Goal: Task Accomplishment & Management: Use online tool/utility

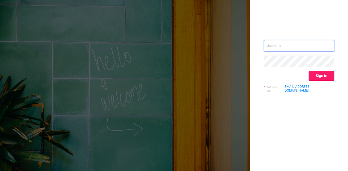
type input "[PERSON_NAME][EMAIL_ADDRESS][DOMAIN_NAME]"
click at [320, 73] on button "Sign in" at bounding box center [321, 76] width 26 height 10
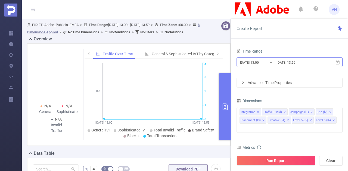
click at [274, 64] on input "[DATE] 13:00" at bounding box center [261, 62] width 44 height 7
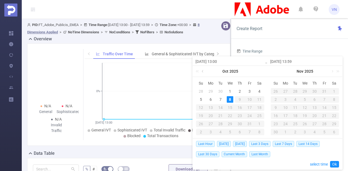
click at [201, 74] on link at bounding box center [203, 71] width 5 height 11
click at [210, 92] on div "1" at bounding box center [210, 91] width 7 height 7
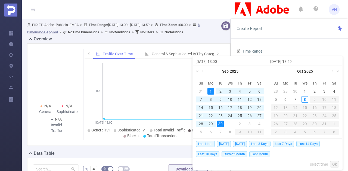
click at [221, 124] on div "30" at bounding box center [220, 124] width 7 height 7
type input "[DATE] 13:00"
type input "[DATE] 13:59"
type input "[DATE] 13:00"
type input "[DATE] 13:59"
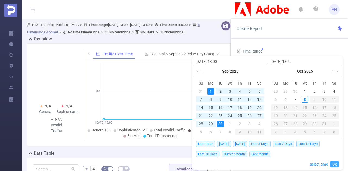
click at [333, 164] on link "Ok" at bounding box center [334, 164] width 9 height 7
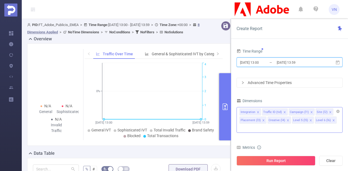
click at [254, 113] on div "Integration" at bounding box center [247, 112] width 15 height 7
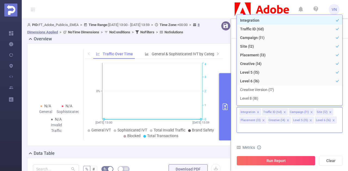
click at [265, 23] on li "Integration" at bounding box center [289, 20] width 105 height 9
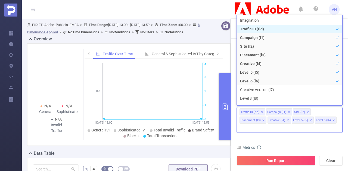
click at [262, 27] on li "Traffic ID (tid)" at bounding box center [289, 29] width 105 height 9
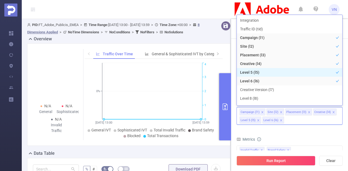
click at [277, 72] on li "Level 5 (l5)" at bounding box center [289, 72] width 105 height 9
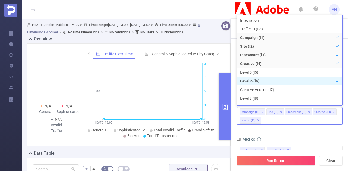
click at [260, 83] on li "Level 6 (l6)" at bounding box center [289, 81] width 105 height 9
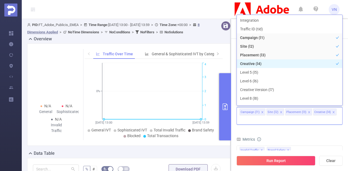
click at [263, 60] on li "Creative (l4)" at bounding box center [289, 64] width 105 height 9
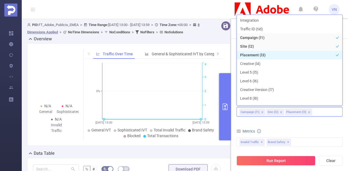
click at [262, 58] on li "Placement (l3)" at bounding box center [289, 55] width 105 height 9
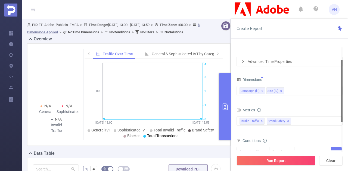
drag, startPoint x: 342, startPoint y: 86, endPoint x: 341, endPoint y: 100, distance: 13.6
click at [341, 100] on div at bounding box center [341, 91] width 1 height 62
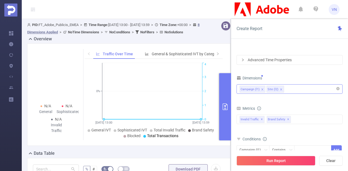
click at [307, 87] on div "Campaign (l1) Site (l2)" at bounding box center [289, 89] width 100 height 9
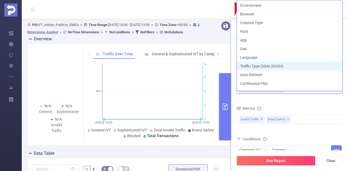
scroll to position [101, 0]
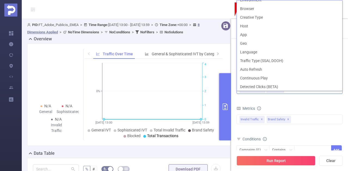
click at [269, 103] on form "Dimensions Campaign (l1) Site (l2) Metrics Total General IVT Data Centers Discl…" at bounding box center [289, 134] width 106 height 121
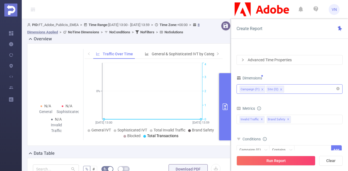
click at [297, 89] on div "Campaign (l1) Site (l2)" at bounding box center [289, 89] width 100 height 9
click at [295, 99] on form "Dimensions Campaign (l1) Site (l2) Metrics Total General IVT Data Centers Discl…" at bounding box center [289, 134] width 106 height 121
click at [295, 87] on div "Campaign (l1) Site (l2)" at bounding box center [289, 89] width 100 height 9
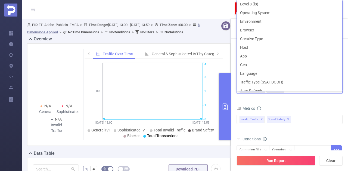
scroll to position [87, 0]
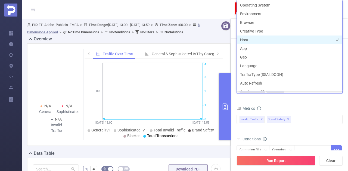
click at [258, 39] on li "Host" at bounding box center [289, 40] width 105 height 9
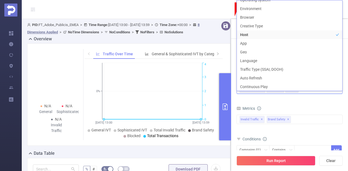
click at [274, 95] on div "Campaign (l1) Site (l2) Host" at bounding box center [289, 89] width 106 height 13
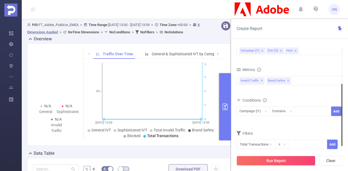
drag, startPoint x: 342, startPoint y: 70, endPoint x: 336, endPoint y: 96, distance: 27.0
click at [336, 96] on section "Time Range [DATE] 13:00 _ [DATE] 13:59 Advanced Time Properties Dimensions Camp…" at bounding box center [289, 100] width 106 height 105
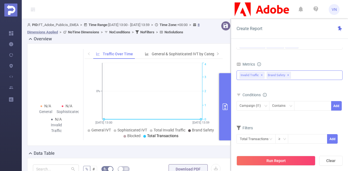
click at [245, 74] on span "Invalid Traffic ✕" at bounding box center [251, 75] width 25 height 7
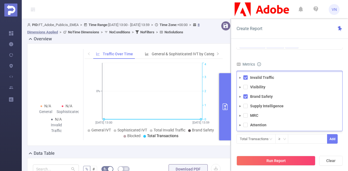
click at [239, 77] on icon "icon: caret-down" at bounding box center [240, 78] width 3 height 3
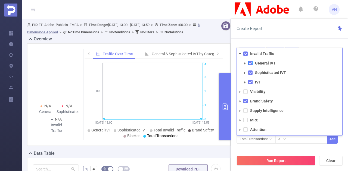
click at [250, 63] on span at bounding box center [250, 63] width 4 height 4
click at [249, 72] on span at bounding box center [250, 73] width 4 height 4
click at [245, 53] on span at bounding box center [245, 54] width 4 height 4
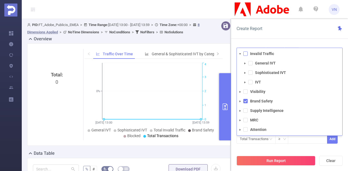
click at [245, 53] on span at bounding box center [245, 54] width 4 height 4
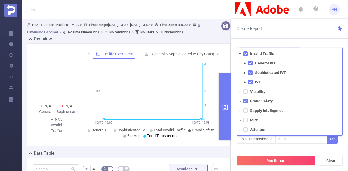
click at [240, 101] on icon "icon: caret-down" at bounding box center [239, 102] width 1 height 2
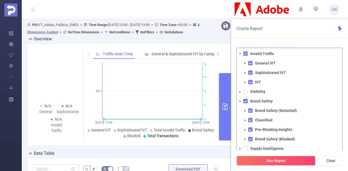
click at [245, 101] on span at bounding box center [245, 101] width 4 height 4
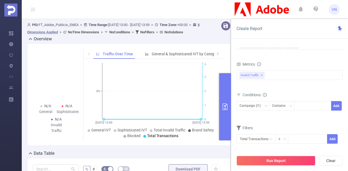
click at [278, 37] on div "Create Report" at bounding box center [289, 29] width 117 height 20
click at [275, 76] on div "Invalid Traffic General IVT Sophisticated IVT IVT Visibility Brand Safety Brand…" at bounding box center [289, 76] width 106 height 10
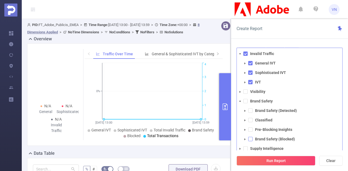
click at [249, 138] on span at bounding box center [250, 139] width 4 height 4
click at [248, 120] on span at bounding box center [250, 120] width 4 height 4
click at [249, 130] on span at bounding box center [250, 130] width 4 height 4
click at [251, 120] on span at bounding box center [250, 120] width 4 height 4
click at [249, 110] on span at bounding box center [250, 111] width 4 height 4
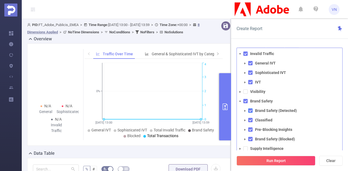
click at [250, 110] on span at bounding box center [250, 111] width 4 height 4
click at [250, 132] on li "Pre-Blocking Insights" at bounding box center [292, 129] width 101 height 7
click at [249, 129] on span at bounding box center [250, 130] width 4 height 4
click at [249, 121] on span at bounding box center [250, 120] width 4 height 4
click at [245, 101] on span at bounding box center [245, 101] width 4 height 4
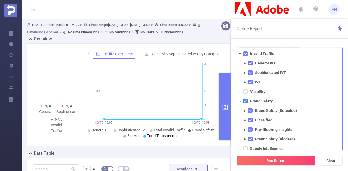
click at [245, 101] on span at bounding box center [245, 101] width 4 height 4
click at [249, 140] on span at bounding box center [250, 139] width 4 height 4
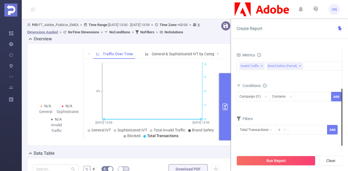
drag, startPoint x: 341, startPoint y: 105, endPoint x: 337, endPoint y: 111, distance: 6.7
click at [337, 111] on section "Time Range [DATE] 13:00 _ [DATE] 13:59 Advanced Time Properties Dimensions Camp…" at bounding box center [289, 100] width 106 height 105
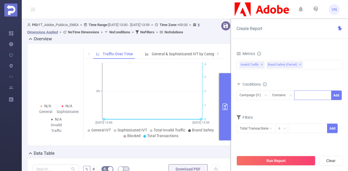
click at [311, 96] on div at bounding box center [312, 95] width 31 height 9
paste input "287833"
type input "287833"
click at [313, 105] on li "287833" at bounding box center [312, 105] width 37 height 9
click at [323, 96] on div "287833" at bounding box center [312, 95] width 31 height 9
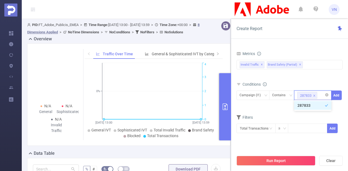
paste input "291752"
type input "291752"
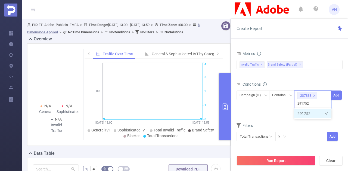
click at [309, 110] on li "291752" at bounding box center [312, 114] width 37 height 9
paste input "225040"
type input "225040"
click at [314, 113] on li "225040" at bounding box center [312, 114] width 37 height 9
paste input "277786"
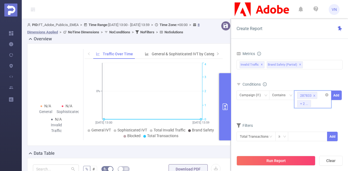
type input "277786"
click at [307, 113] on li "277786" at bounding box center [312, 114] width 37 height 9
paste input "272180"
type input "272180"
click at [309, 111] on li "272180" at bounding box center [312, 114] width 37 height 9
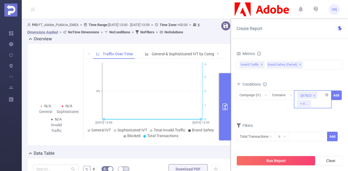
click at [316, 101] on div "287833 + 4 ..." at bounding box center [312, 100] width 37 height 18
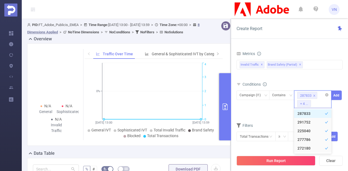
paste input "279876"
type input "279876"
click at [308, 114] on li "279876" at bounding box center [312, 114] width 37 height 9
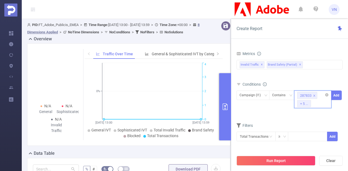
click at [318, 102] on div "287833 + 5 ..." at bounding box center [312, 100] width 37 height 18
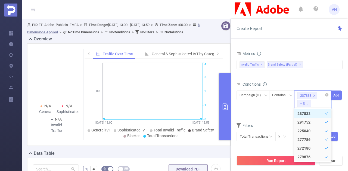
paste input "275018"
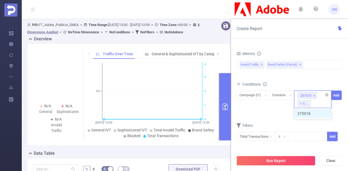
type input "275018"
click at [318, 102] on input "275018" at bounding box center [318, 103] width 12 height 7
click at [308, 114] on li "275018" at bounding box center [312, 114] width 37 height 9
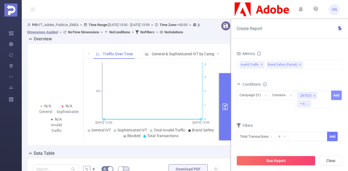
click at [337, 93] on button "Add" at bounding box center [336, 96] width 11 height 10
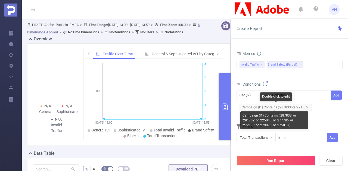
click at [287, 104] on span "Campaign (l1) Contains ('287833' or '291..." at bounding box center [275, 107] width 73 height 7
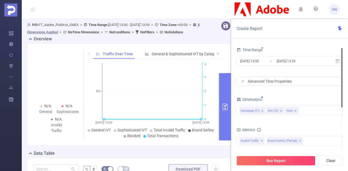
drag, startPoint x: 341, startPoint y: 120, endPoint x: 344, endPoint y: 79, distance: 40.6
click at [344, 79] on div "Time Range [DATE] 13:00 _ [DATE] 13:59 Advanced Time Properties Dimensions Camp…" at bounding box center [289, 111] width 117 height 139
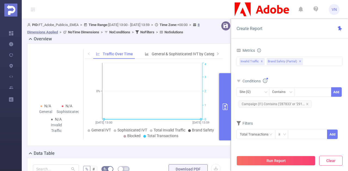
drag, startPoint x: 341, startPoint y: 76, endPoint x: 330, endPoint y: 158, distance: 82.9
click at [330, 158] on div "Create Report Time Range [DATE] 13:00 _ [DATE] 13:59 Advanced Time Properties D…" at bounding box center [289, 95] width 117 height 152
click at [262, 159] on button "Run Report" at bounding box center [275, 161] width 79 height 10
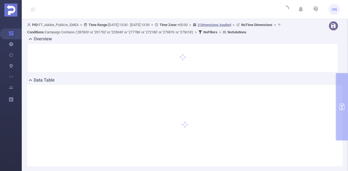
click at [179, 8] on header "VN" at bounding box center [174, 9] width 348 height 19
click at [187, 15] on header "VN" at bounding box center [174, 9] width 348 height 19
click at [179, 57] on span at bounding box center [183, 58] width 8 height 8
click at [139, 31] on span "Conditions : Campaign Contains ('287833' or '291752' or '225040' or '277786' or…" at bounding box center [110, 32] width 166 height 4
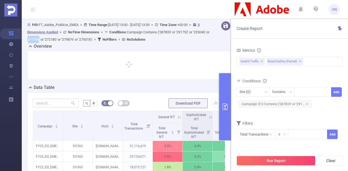
click at [224, 99] on button "primary" at bounding box center [225, 106] width 12 height 67
click at [191, 11] on header "VN" at bounding box center [174, 9] width 348 height 19
click at [231, 113] on div "Time Range [DATE] 13:00 _ [DATE] 13:59 Advanced Time Properties Dimensions Camp…" at bounding box center [289, 111] width 117 height 139
click at [227, 111] on button "primary" at bounding box center [225, 106] width 12 height 67
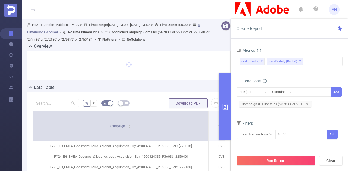
drag, startPoint x: 62, startPoint y: 119, endPoint x: 207, endPoint y: 125, distance: 145.5
click at [207, 125] on span at bounding box center [208, 126] width 3 height 30
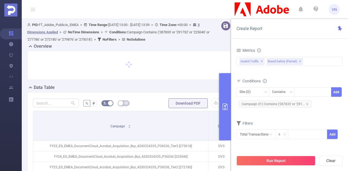
click at [226, 85] on button "primary" at bounding box center [225, 106] width 12 height 67
click at [188, 17] on header "VN" at bounding box center [174, 9] width 348 height 19
click at [195, 51] on div at bounding box center [128, 65] width 203 height 29
click at [225, 110] on icon "primary" at bounding box center [225, 107] width 5 height 7
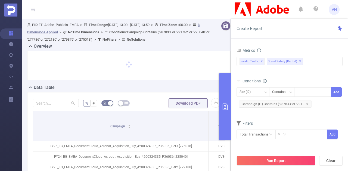
click at [185, 72] on div at bounding box center [129, 66] width 192 height 18
click at [205, 80] on div at bounding box center [129, 68] width 208 height 34
click at [223, 24] on button "button" at bounding box center [226, 26] width 10 height 10
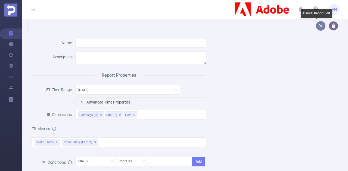
click at [316, 26] on button "button" at bounding box center [321, 26] width 10 height 10
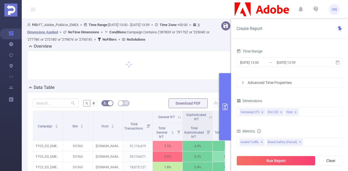
click at [222, 107] on icon "primary" at bounding box center [225, 107] width 7 height 7
click at [221, 26] on button "button" at bounding box center [226, 26] width 10 height 10
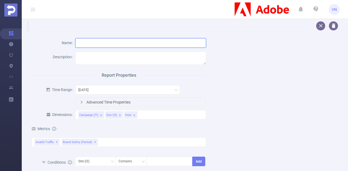
click at [146, 47] on input "text" at bounding box center [140, 43] width 131 height 10
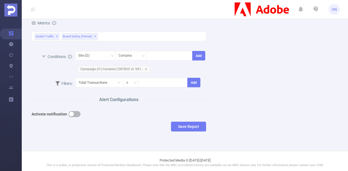
scroll to position [107, 0]
type input "DPG"
click at [177, 125] on button "Save Report" at bounding box center [188, 126] width 35 height 10
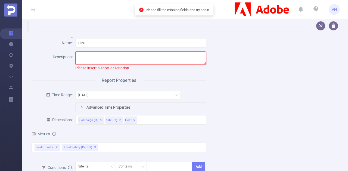
click at [131, 54] on textarea at bounding box center [140, 58] width 131 height 13
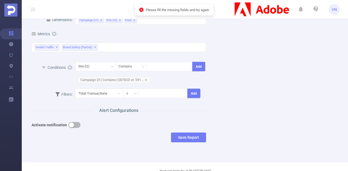
scroll to position [99, 0]
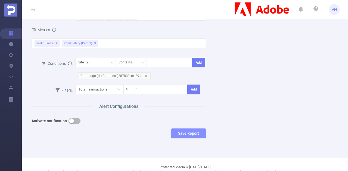
type textarea "Test"
click at [184, 133] on button "Save Report" at bounding box center [188, 134] width 35 height 10
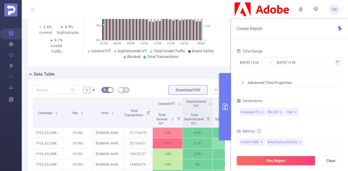
click at [230, 124] on button "primary" at bounding box center [225, 106] width 12 height 67
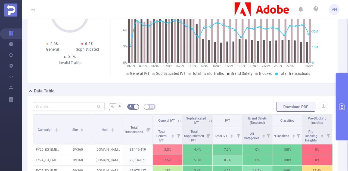
scroll to position [62, 0]
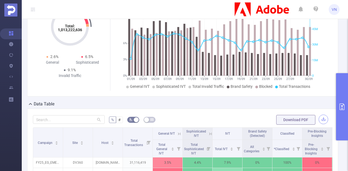
click at [320, 118] on button "button" at bounding box center [323, 120] width 10 height 10
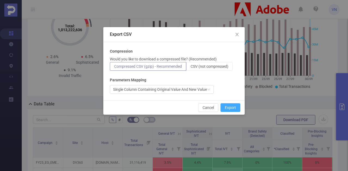
click at [230, 105] on button "Export" at bounding box center [230, 108] width 20 height 9
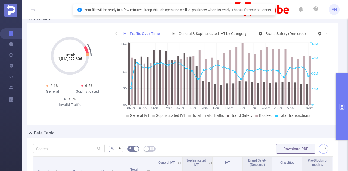
scroll to position [29, 0]
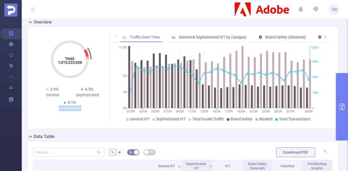
drag, startPoint x: 80, startPoint y: 108, endPoint x: 57, endPoint y: 110, distance: 23.4
click at [57, 110] on div "Invalid Traffic" at bounding box center [69, 109] width 35 height 6
click at [76, 118] on div "Total: 1,013,222,636 Total: 1,013,222,636 2.6% General 6.5% Sophisticated 9.1% …" at bounding box center [70, 77] width 71 height 91
drag, startPoint x: 68, startPoint y: 102, endPoint x: 73, endPoint y: 102, distance: 4.9
click at [73, 102] on span "9.1%" at bounding box center [72, 103] width 8 height 4
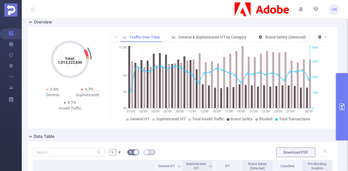
click at [89, 111] on div "Total: 1,013,222,636 Total: 1,013,222,636 2.6% General 6.5% Sophisticated 9.1% …" at bounding box center [70, 72] width 70 height 81
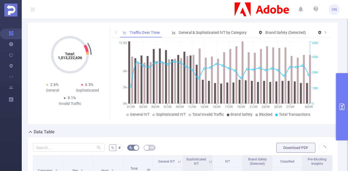
scroll to position [30, 0]
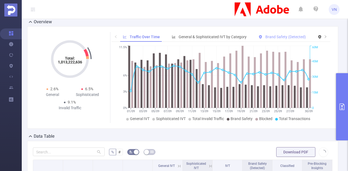
click at [271, 40] on div "Brand Safety (Detected)" at bounding box center [282, 37] width 53 height 10
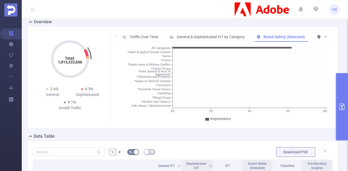
click at [323, 38] on span at bounding box center [325, 37] width 4 height 6
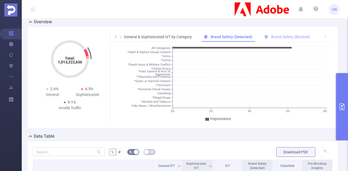
click at [299, 36] on span "Brand Safety (Blocked)" at bounding box center [290, 37] width 39 height 4
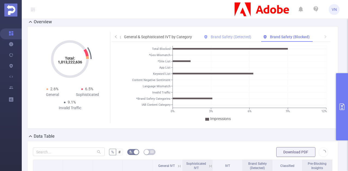
click at [229, 39] on span "Brand Safety (Detected)" at bounding box center [231, 37] width 40 height 4
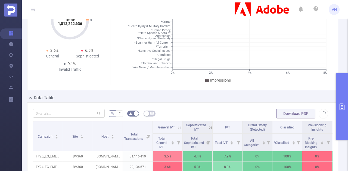
scroll to position [65, 0]
